Goal: Task Accomplishment & Management: Manage account settings

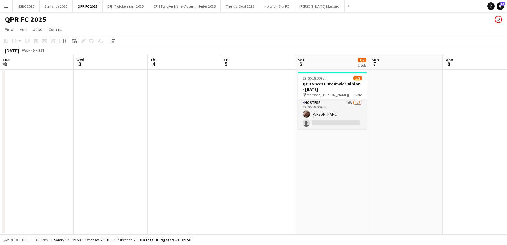
scroll to position [0, 190]
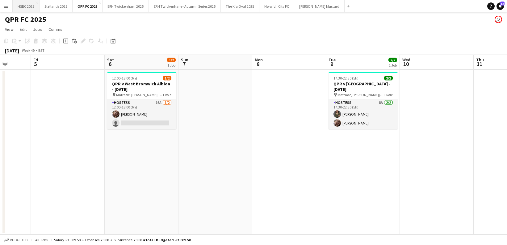
click at [29, 6] on button "HSBC 2025 Close" at bounding box center [26, 6] width 27 height 12
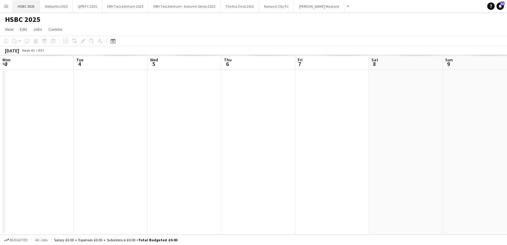
scroll to position [0, 214]
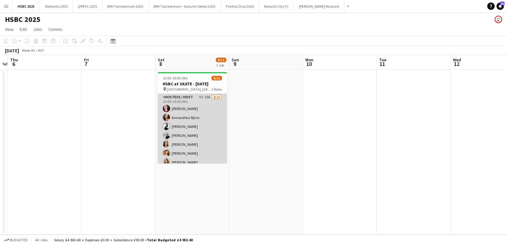
click at [209, 141] on app-card-role "Hostess / Host 4I 10A [DATE] 10:00-19:00 (9h) [PERSON_NAME] Annoushka Sljivic […" at bounding box center [192, 145] width 69 height 102
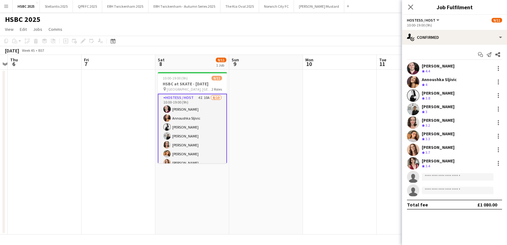
scroll to position [0, 213]
click at [433, 178] on input at bounding box center [457, 176] width 72 height 7
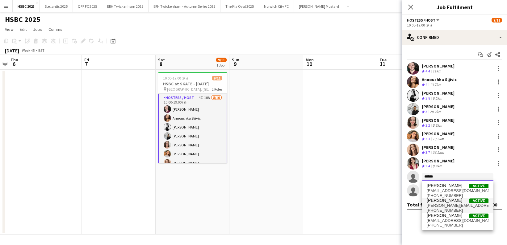
type input "******"
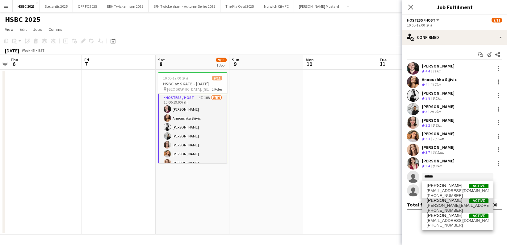
click at [443, 205] on span "[PERSON_NAME][EMAIL_ADDRESS][DOMAIN_NAME]" at bounding box center [457, 205] width 62 height 5
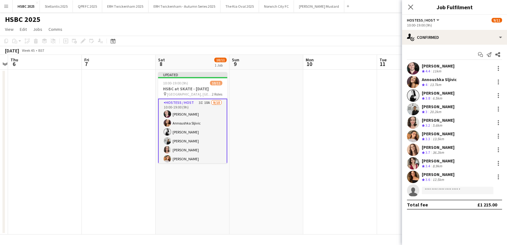
click at [340, 120] on app-date-cell at bounding box center [340, 152] width 74 height 165
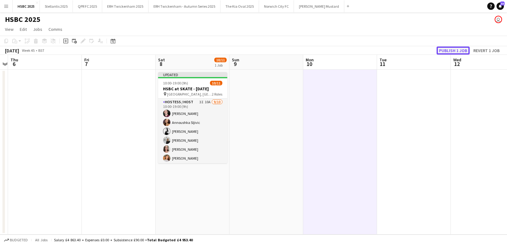
click at [446, 51] on button "Publish 1 job" at bounding box center [452, 51] width 33 height 8
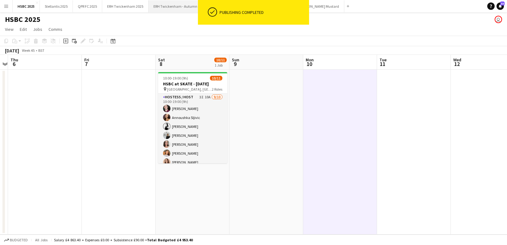
click at [178, 6] on button "ERH Twickenham - Autumn Series 2025 Close" at bounding box center [184, 6] width 72 height 12
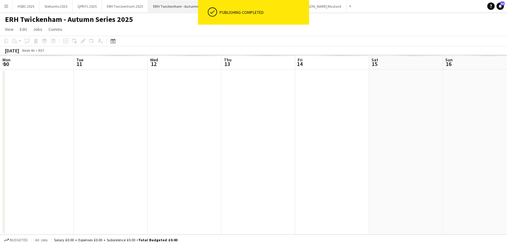
scroll to position [0, 183]
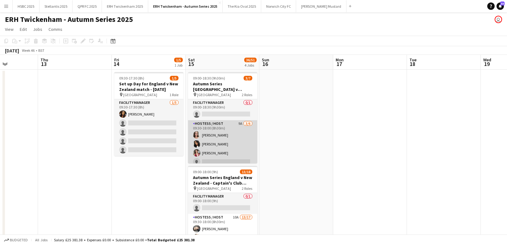
click at [205, 152] on app-card-role "Hostess / Host 9A [DATE] 09:30-18:00 (8h30m) [PERSON_NAME] [PERSON_NAME] [PERSO…" at bounding box center [222, 153] width 69 height 66
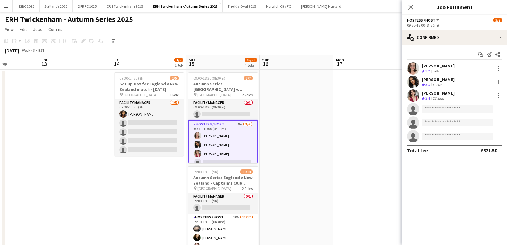
click at [6, 7] on app-icon "Menu" at bounding box center [6, 6] width 5 height 5
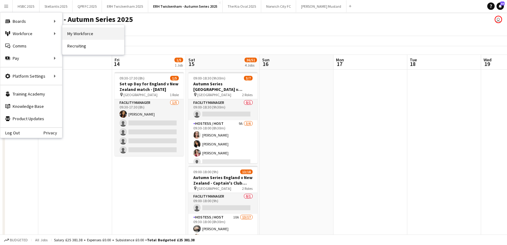
click at [85, 34] on link "My Workforce" at bounding box center [93, 33] width 62 height 12
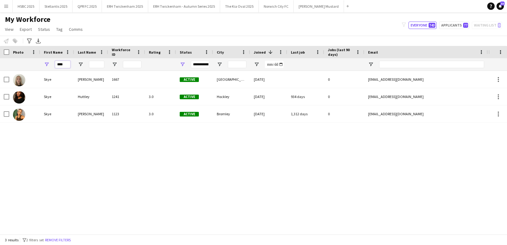
drag, startPoint x: 48, startPoint y: 64, endPoint x: 35, endPoint y: 64, distance: 13.0
click at [35, 64] on div "****" at bounding box center [350, 64] width 700 height 12
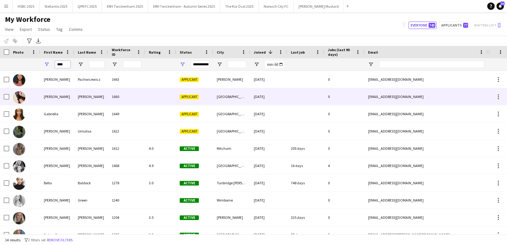
type input "****"
click at [67, 93] on div "[PERSON_NAME]" at bounding box center [57, 96] width 34 height 17
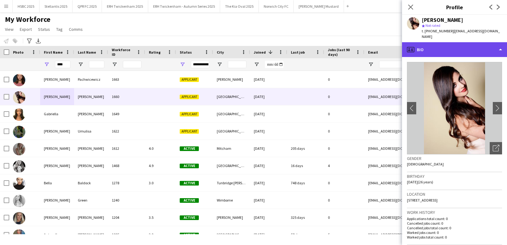
click at [450, 46] on div "profile Bio" at bounding box center [454, 49] width 105 height 15
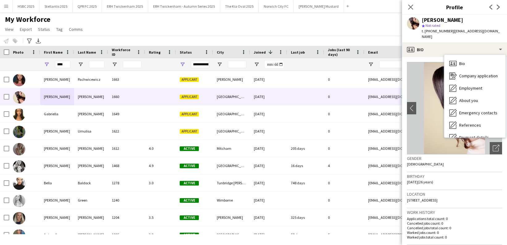
click at [454, 164] on div "Gender [DEMOGRAPHIC_DATA]" at bounding box center [454, 164] width 95 height 18
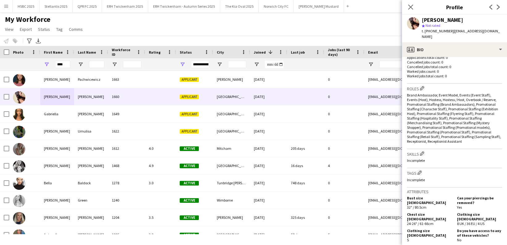
scroll to position [165, 0]
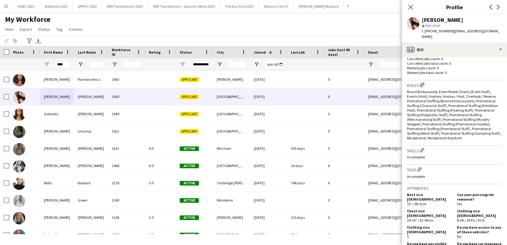
click at [422, 83] on app-icon "Edit crew company roles" at bounding box center [422, 85] width 4 height 4
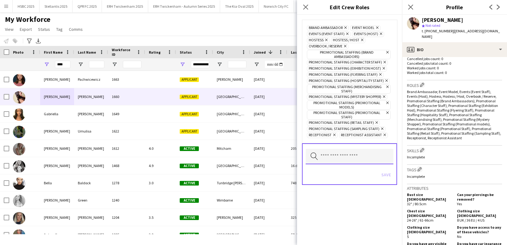
click at [358, 152] on input "text" at bounding box center [349, 156] width 88 height 15
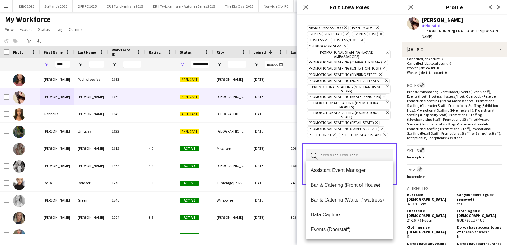
click at [362, 212] on span "Data Capture" at bounding box center [349, 215] width 78 height 6
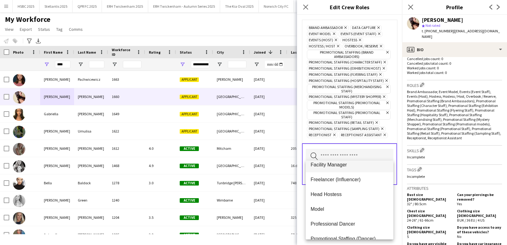
scroll to position [113, 0]
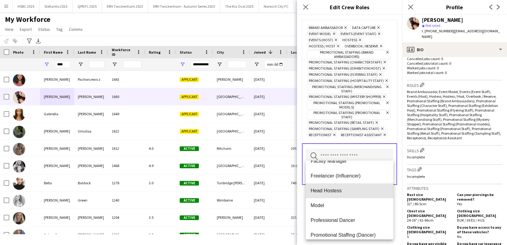
click at [357, 190] on span "Head Hostess" at bounding box center [349, 191] width 78 height 6
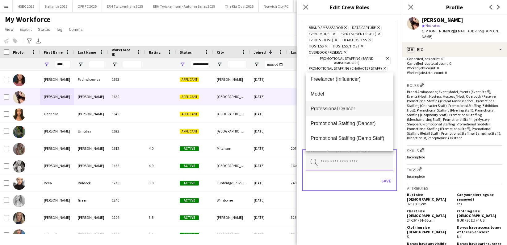
scroll to position [122, 0]
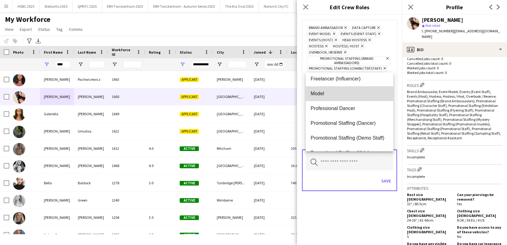
click at [332, 95] on span "Model" at bounding box center [349, 94] width 78 height 6
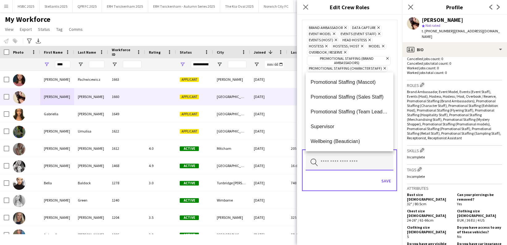
scroll to position [192, 0]
click at [363, 112] on span "Promotional Staffing (Team Leader)" at bounding box center [349, 112] width 78 height 6
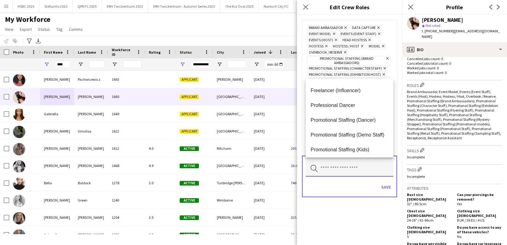
scroll to position [193, 0]
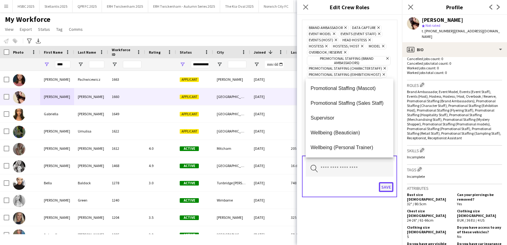
click at [387, 183] on button "Save" at bounding box center [386, 187] width 15 height 10
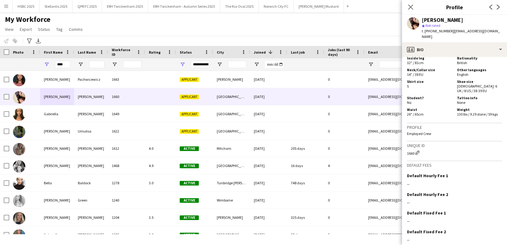
scroll to position [433, 0]
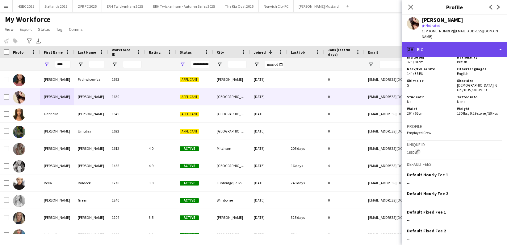
click at [469, 45] on div "profile Bio" at bounding box center [454, 49] width 105 height 15
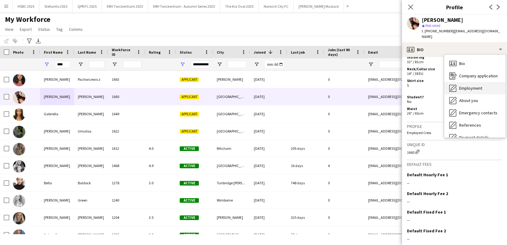
click at [481, 85] on span "Employment" at bounding box center [470, 88] width 23 height 6
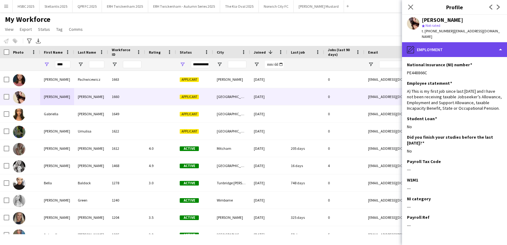
click at [459, 48] on div "pencil4 Employment" at bounding box center [454, 49] width 105 height 15
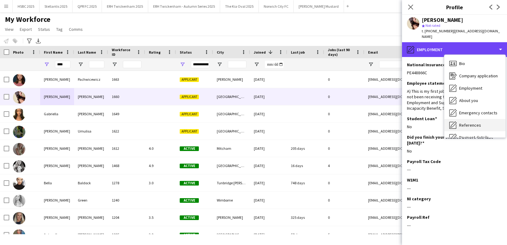
scroll to position [31, 0]
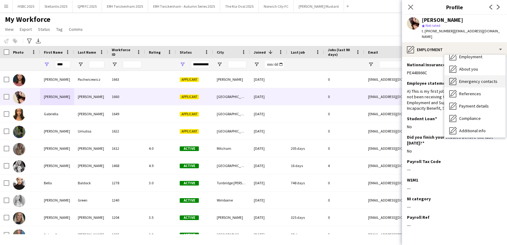
click at [484, 80] on div "Emergency contacts Emergency contacts" at bounding box center [474, 81] width 61 height 12
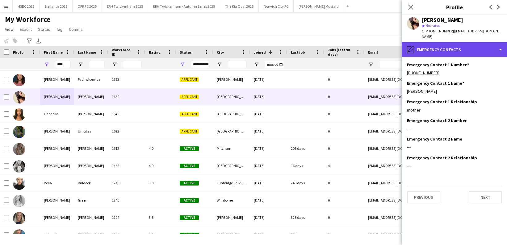
click at [467, 45] on div "pencil4 Emergency contacts" at bounding box center [454, 49] width 105 height 15
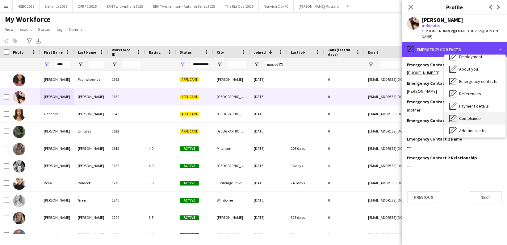
scroll to position [70, 0]
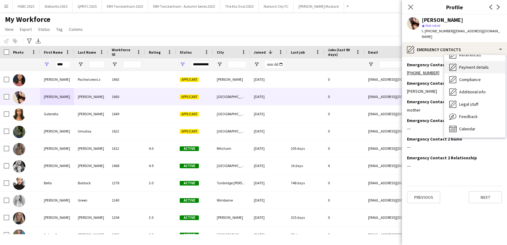
click at [477, 64] on span "Payment details" at bounding box center [474, 67] width 30 height 6
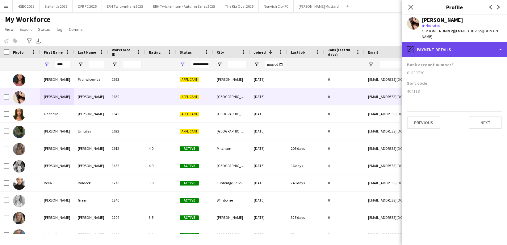
click at [453, 45] on div "pencil4 Payment details" at bounding box center [454, 49] width 105 height 15
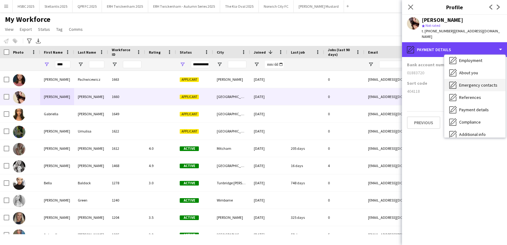
scroll to position [30, 0]
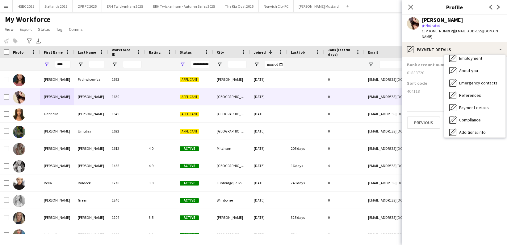
click at [479, 105] on span "Payment details" at bounding box center [474, 108] width 30 height 6
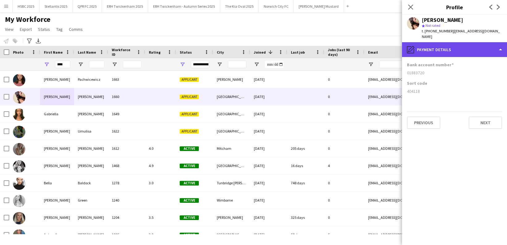
click at [454, 42] on div "pencil4 Payment details" at bounding box center [454, 49] width 105 height 15
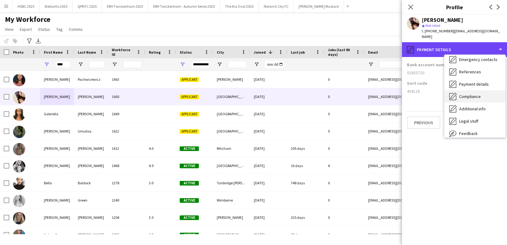
scroll to position [54, 0]
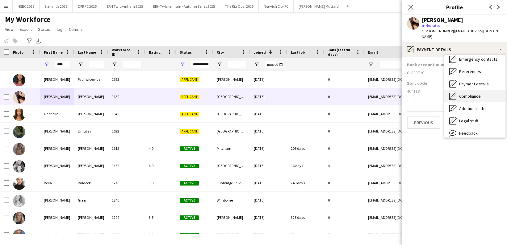
click at [485, 90] on div "Compliance Compliance" at bounding box center [474, 96] width 61 height 12
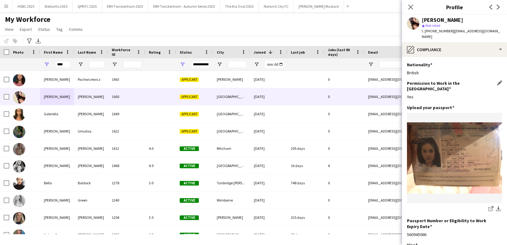
scroll to position [51, 0]
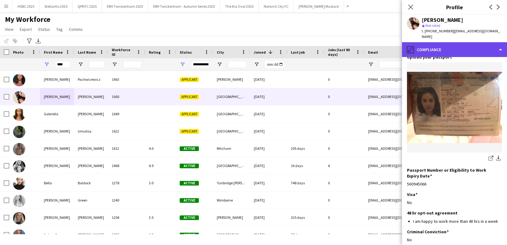
click at [452, 42] on div "pencil4 Compliance" at bounding box center [454, 49] width 105 height 15
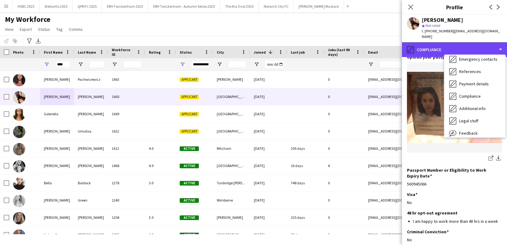
scroll to position [0, 0]
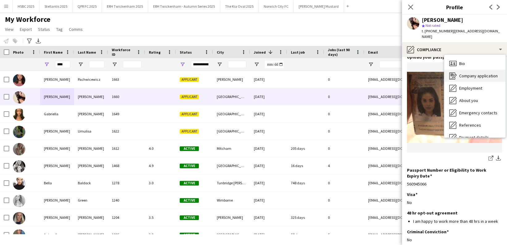
click at [484, 73] on span "Company application" at bounding box center [478, 76] width 39 height 6
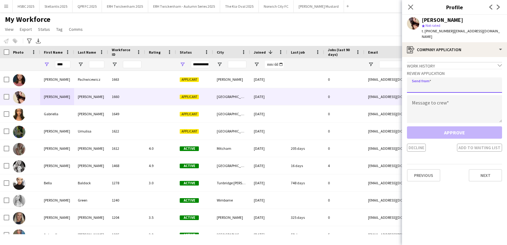
click at [451, 81] on input "email" at bounding box center [454, 84] width 95 height 15
type input "**********"
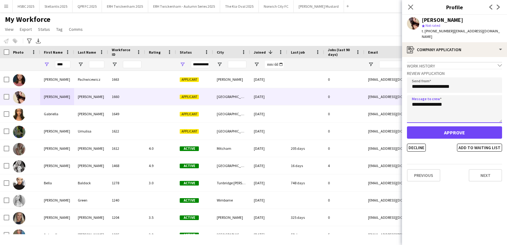
type textarea "**********"
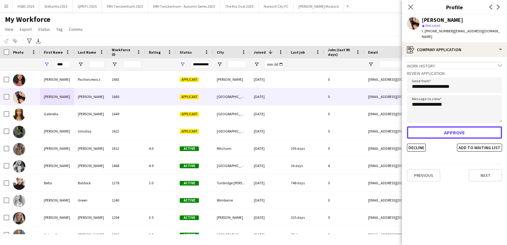
click at [448, 127] on button "Approve" at bounding box center [454, 133] width 95 height 12
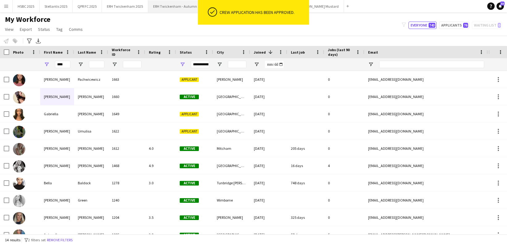
click at [175, 8] on button "ERH Twickenham - Autumn Series 2025 Close" at bounding box center [184, 6] width 72 height 12
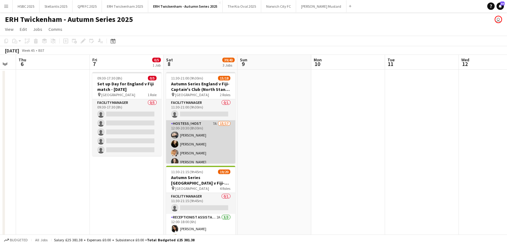
click at [222, 142] on app-card-role "Hostess / Host 7A 15/17 12:00-20:30 (8h30m) [PERSON_NAME] [PERSON_NAME] [PERSON…" at bounding box center [200, 202] width 69 height 164
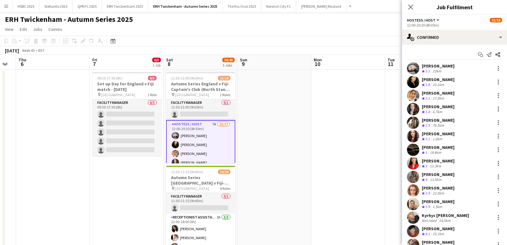
scroll to position [64, 0]
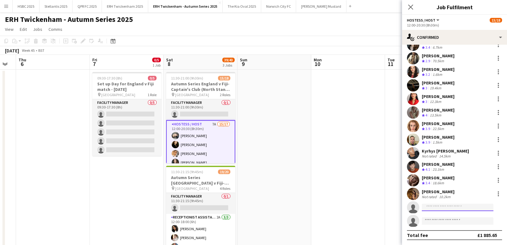
click at [450, 207] on input at bounding box center [457, 207] width 72 height 7
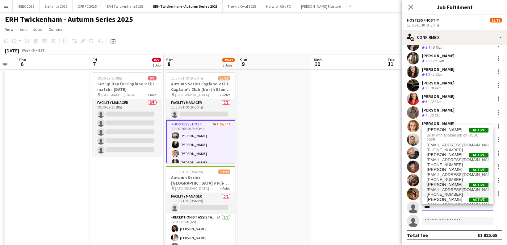
type input "****"
click at [452, 188] on span "[EMAIL_ADDRESS][DOMAIN_NAME]" at bounding box center [457, 190] width 62 height 5
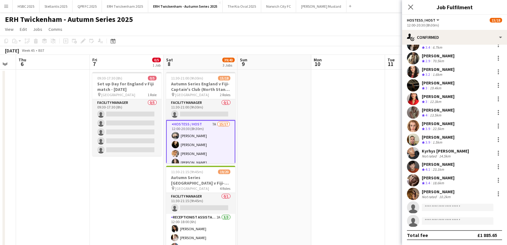
scroll to position [73, 0]
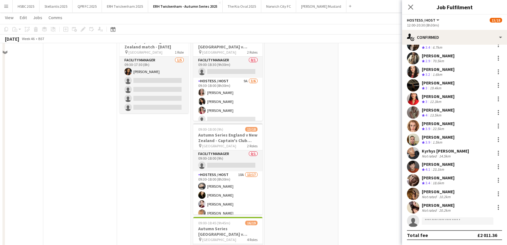
scroll to position [51, 0]
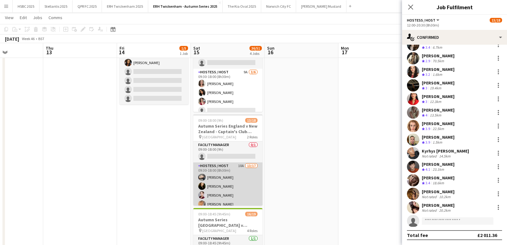
click at [244, 180] on app-card-role "Hostess / Host 10A 13/17 09:30-18:00 (8h30m) [PERSON_NAME] [PERSON_NAME] [PERSO…" at bounding box center [227, 245] width 69 height 164
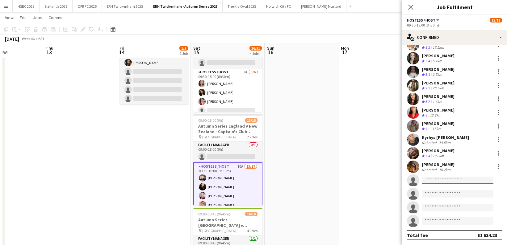
click at [450, 181] on input at bounding box center [457, 180] width 72 height 7
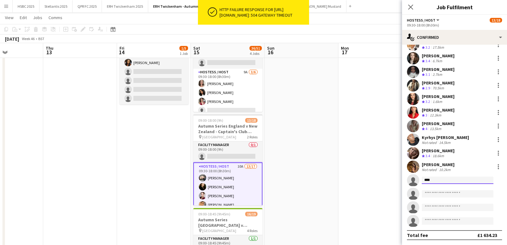
type input "****"
click at [448, 184] on div at bounding box center [457, 186] width 72 height 5
click at [323, 177] on app-date-cell at bounding box center [301, 212] width 74 height 388
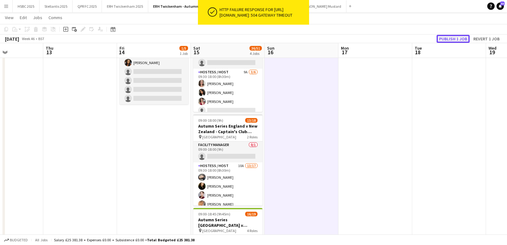
click at [456, 41] on button "Publish 1 job" at bounding box center [452, 39] width 33 height 8
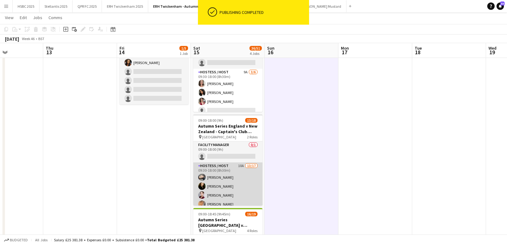
drag, startPoint x: 231, startPoint y: 188, endPoint x: 235, endPoint y: 192, distance: 5.5
click at [231, 188] on app-card-role "Hostess / Host 10A 13/17 09:30-18:00 (8h30m) [PERSON_NAME] [PERSON_NAME] [PERSO…" at bounding box center [227, 245] width 69 height 164
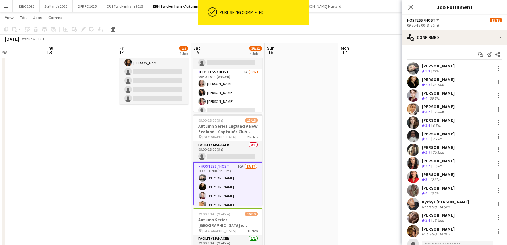
scroll to position [64, 0]
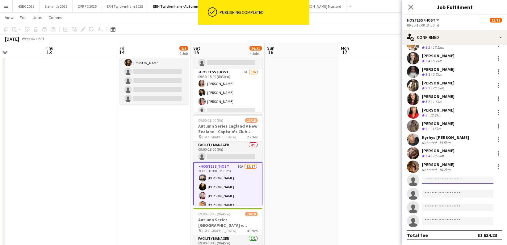
click at [443, 179] on input at bounding box center [457, 180] width 72 height 7
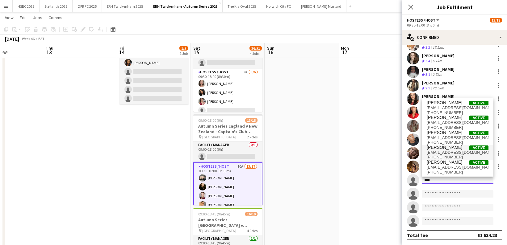
type input "****"
click at [458, 149] on span "[PERSON_NAME] Active" at bounding box center [457, 147] width 62 height 5
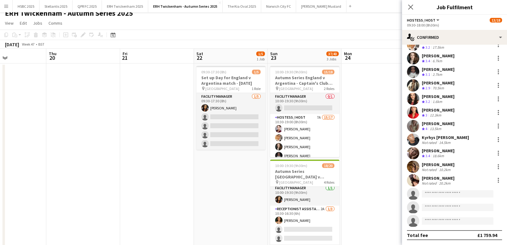
scroll to position [6, 0]
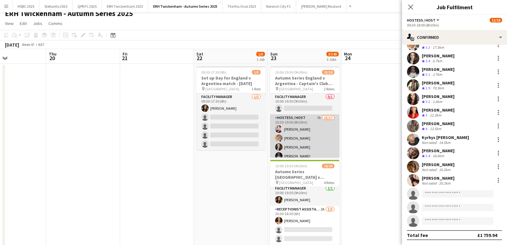
click at [322, 139] on app-card-role "Hostess / Host 7A 15/17 10:30-19:00 (8h30m) [PERSON_NAME] [PERSON_NAME] [PERSON…" at bounding box center [304, 196] width 69 height 164
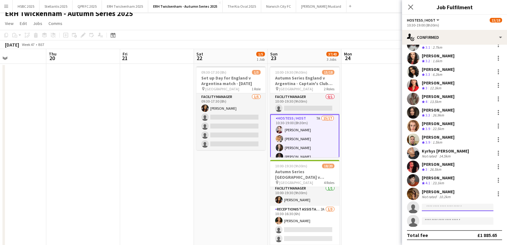
click at [451, 205] on input at bounding box center [457, 207] width 72 height 7
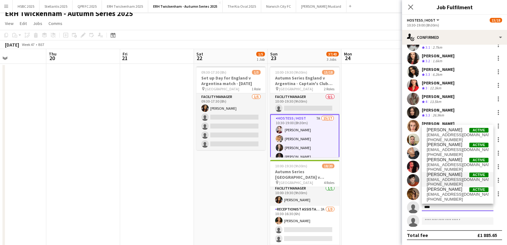
type input "****"
click at [465, 176] on span "[PERSON_NAME] Active" at bounding box center [457, 174] width 62 height 5
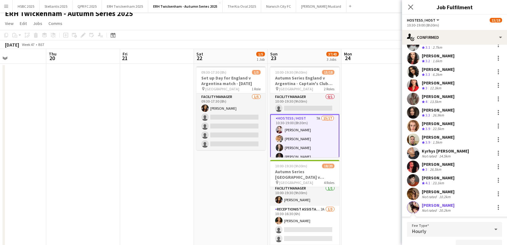
scroll to position [73, 0]
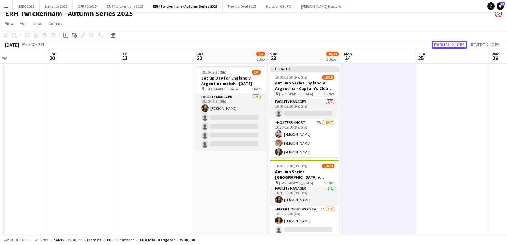
click at [451, 42] on button "Publish 2 jobs" at bounding box center [448, 45] width 35 height 8
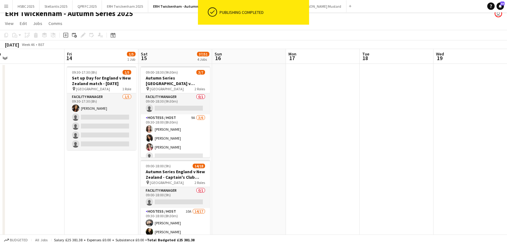
scroll to position [0, 156]
